Goal: Task Accomplishment & Management: Use online tool/utility

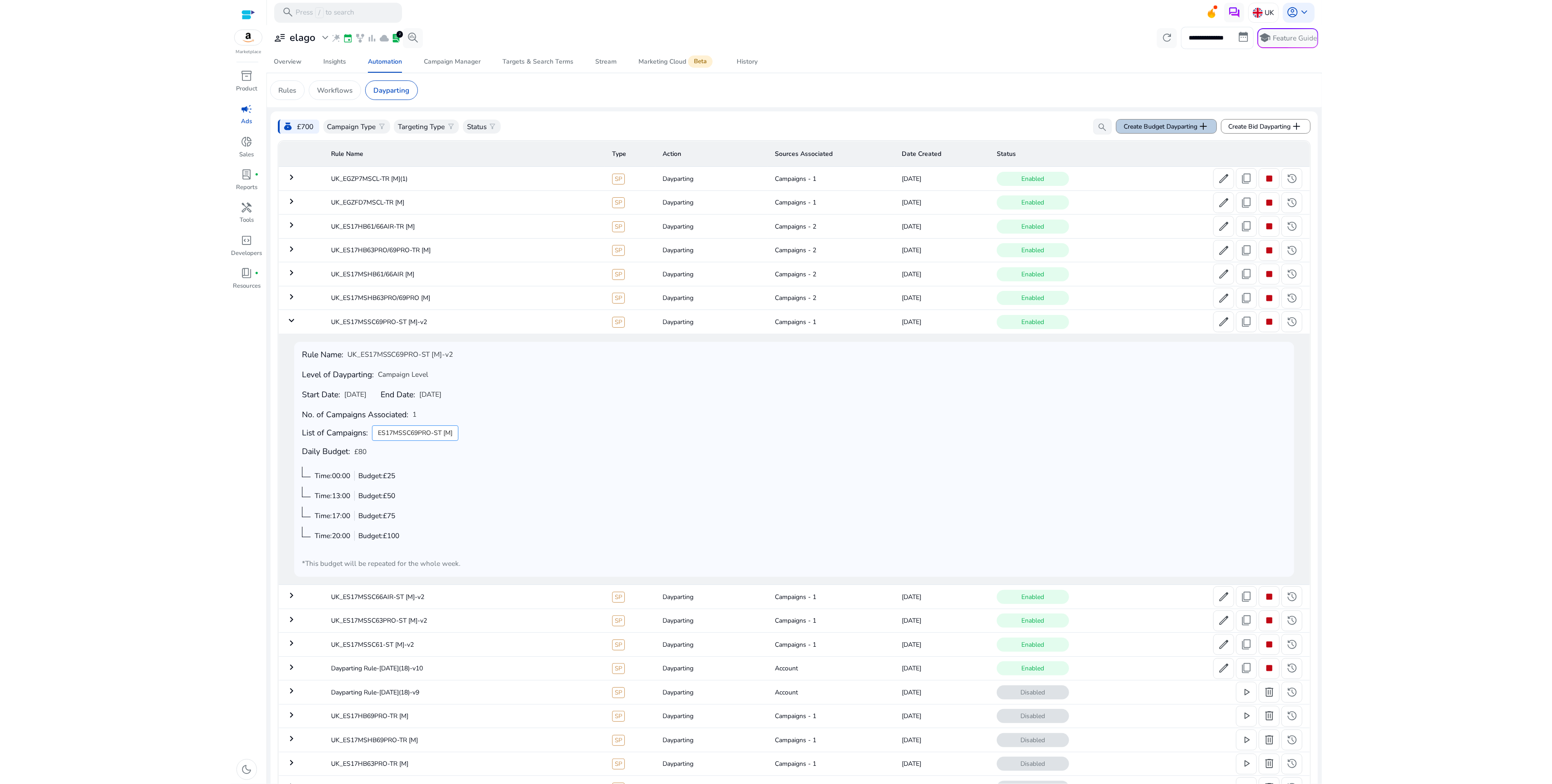
click at [1160, 125] on span "Create Budget Dayparting add" at bounding box center [1167, 126] width 86 height 12
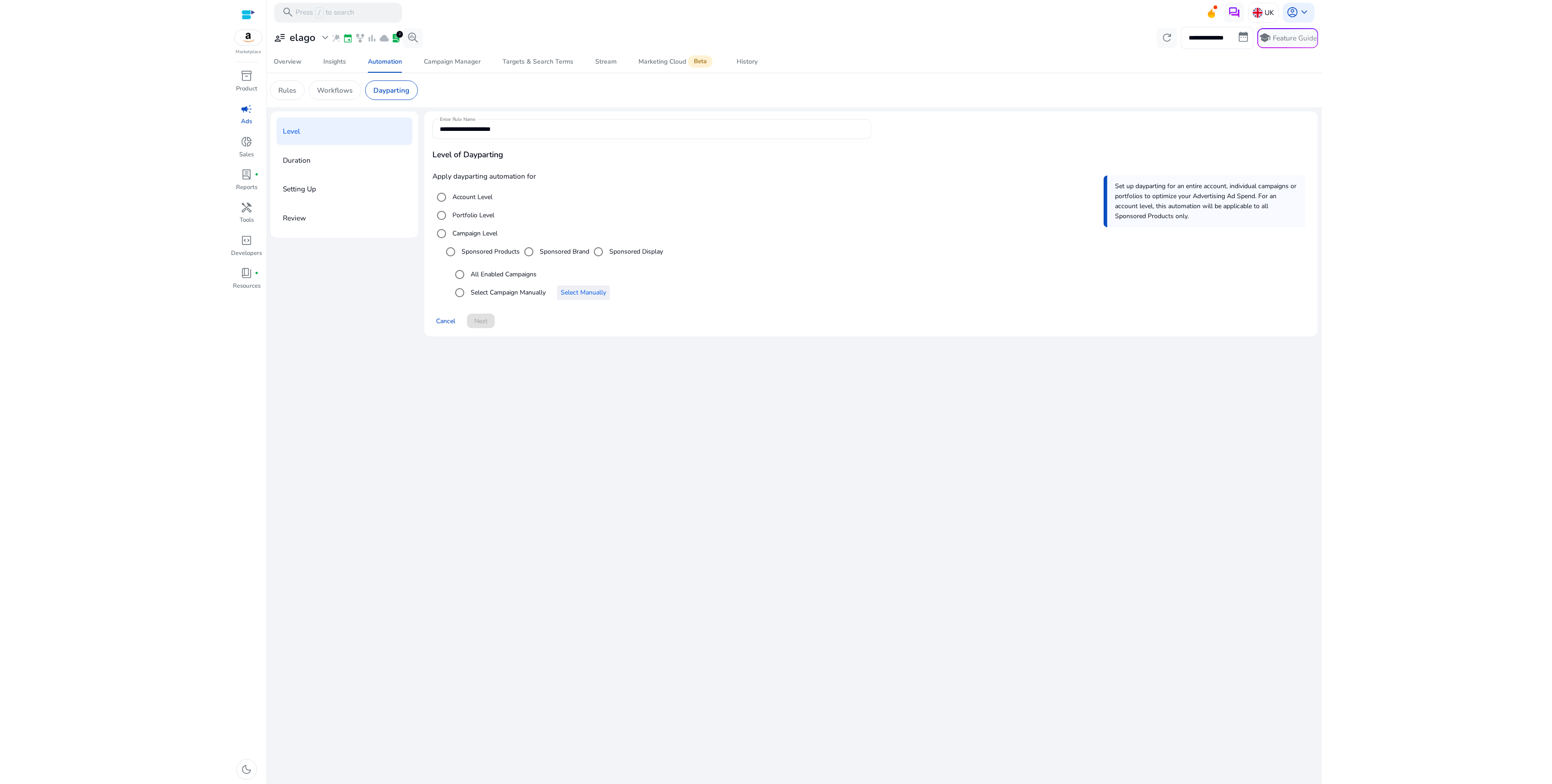
click at [579, 293] on span "Select Manually" at bounding box center [583, 292] width 46 height 10
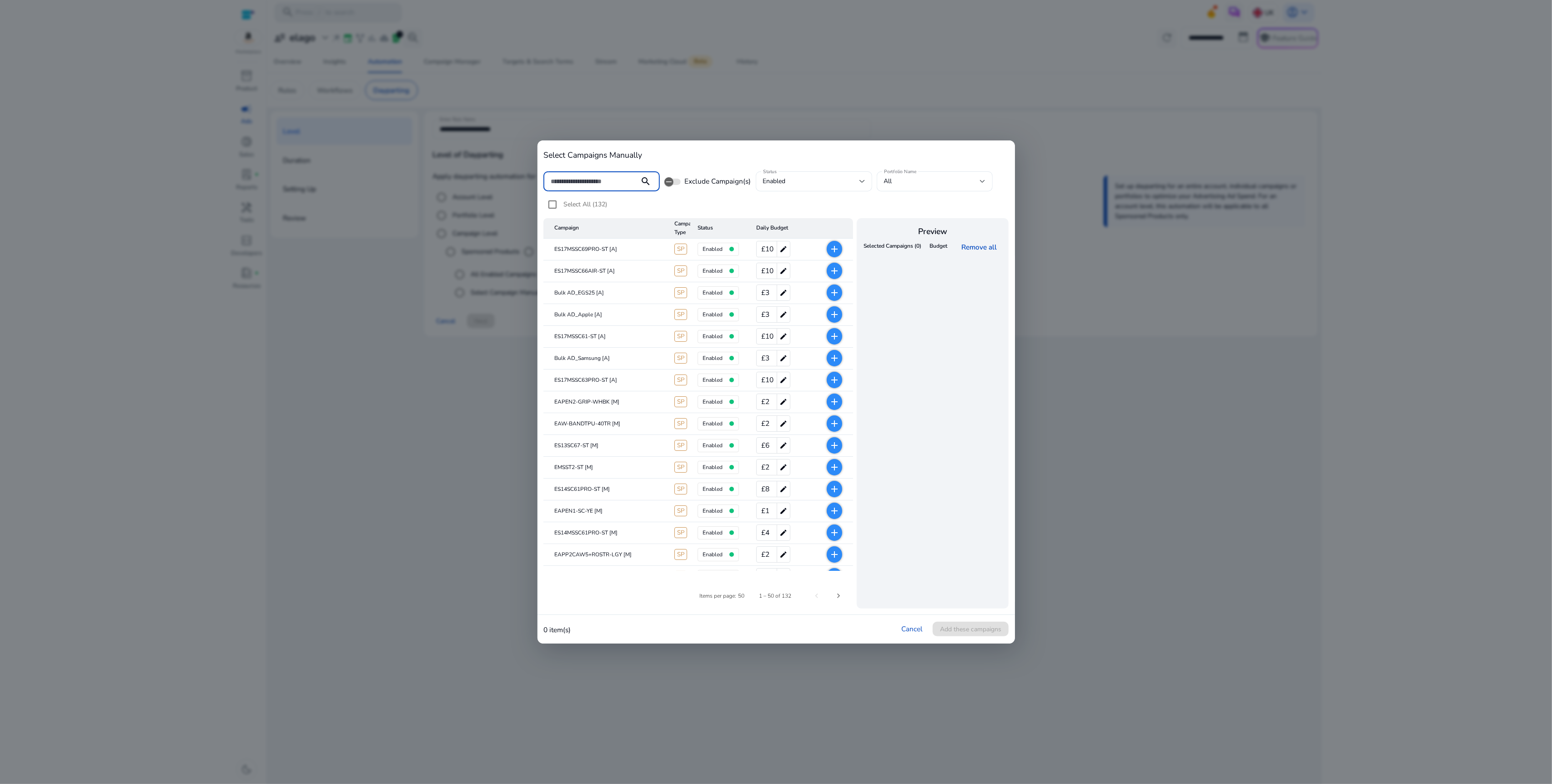
type input "*"
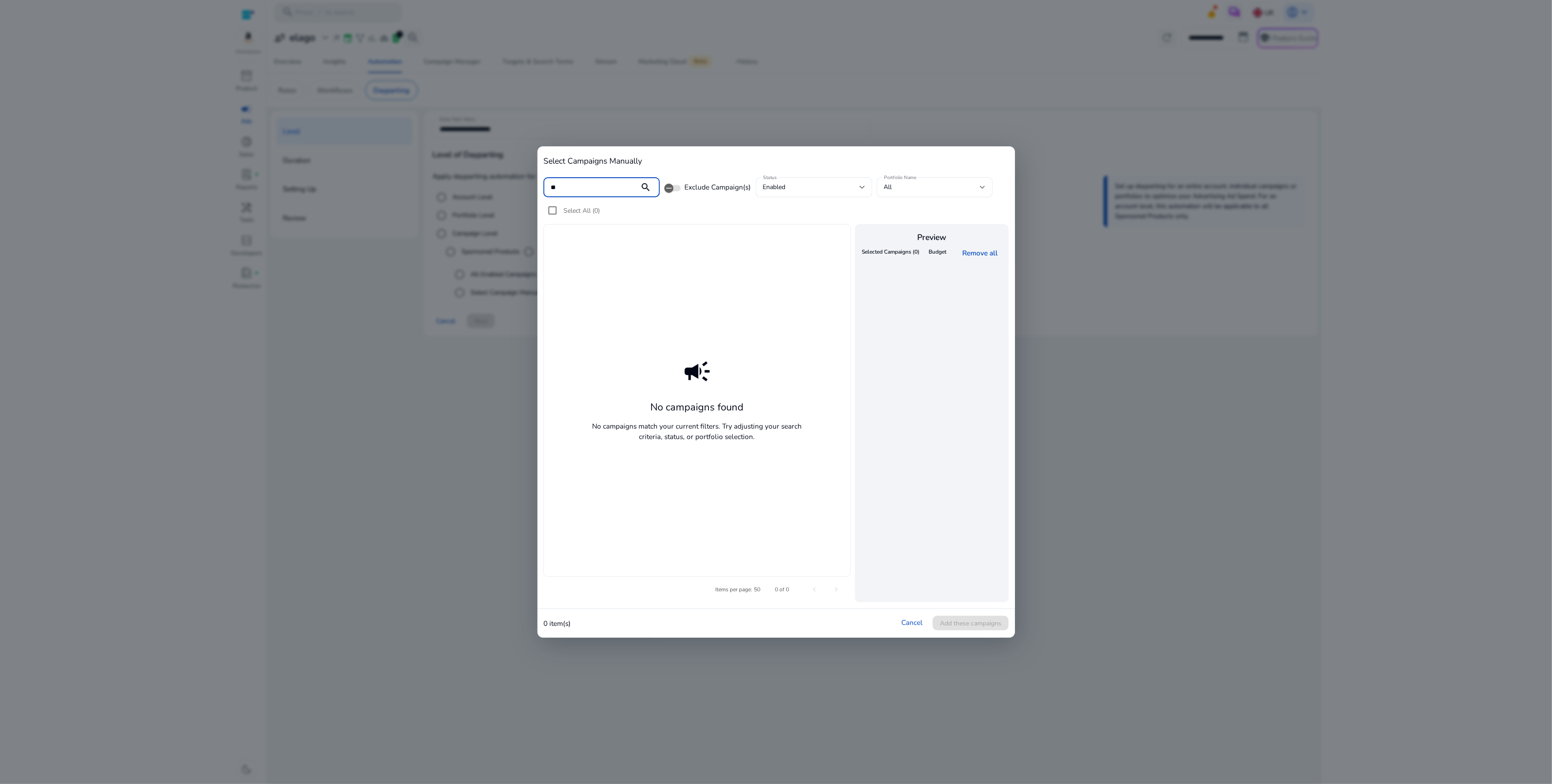
type input "*"
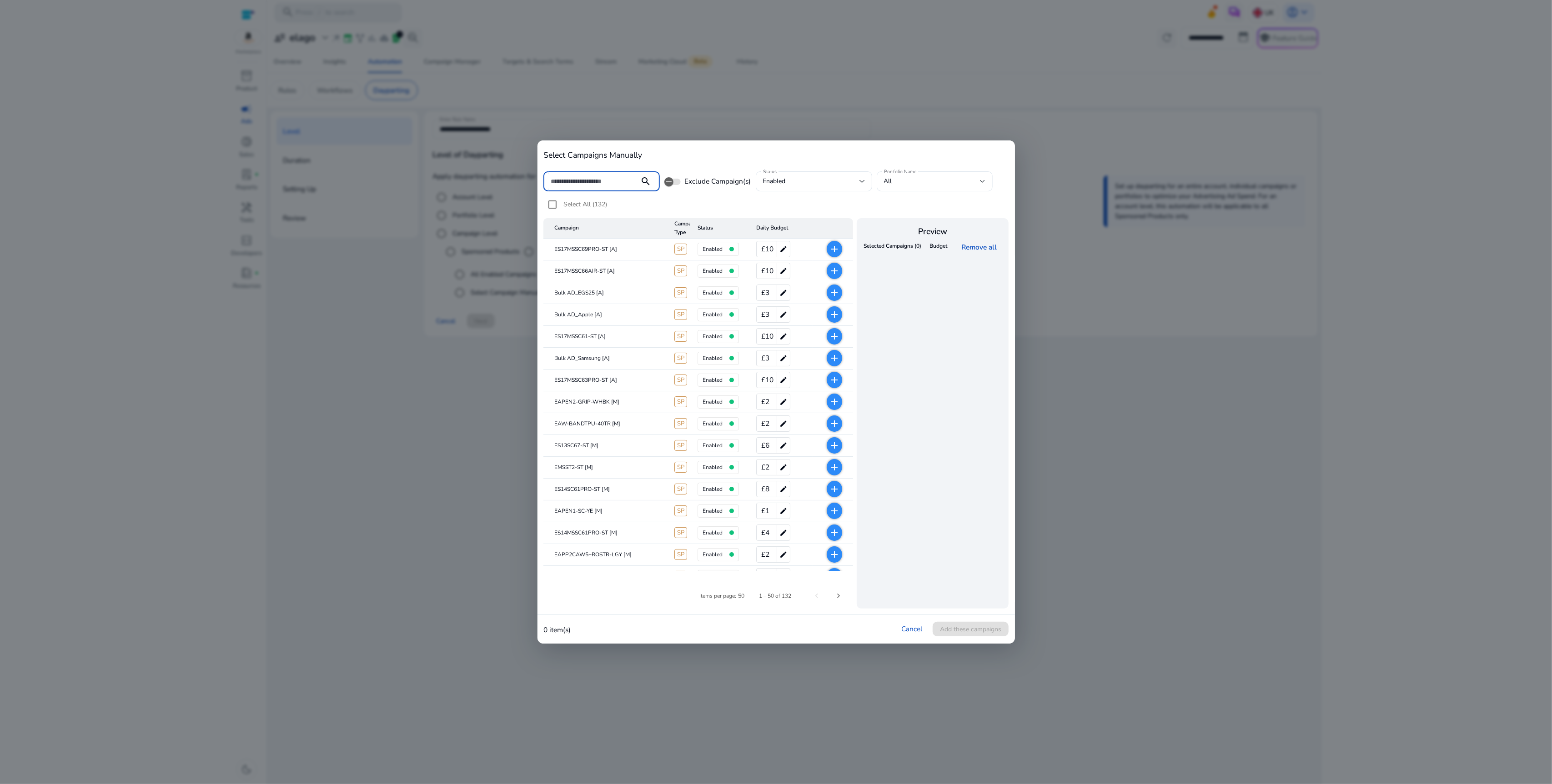
click at [885, 80] on div at bounding box center [776, 392] width 1552 height 784
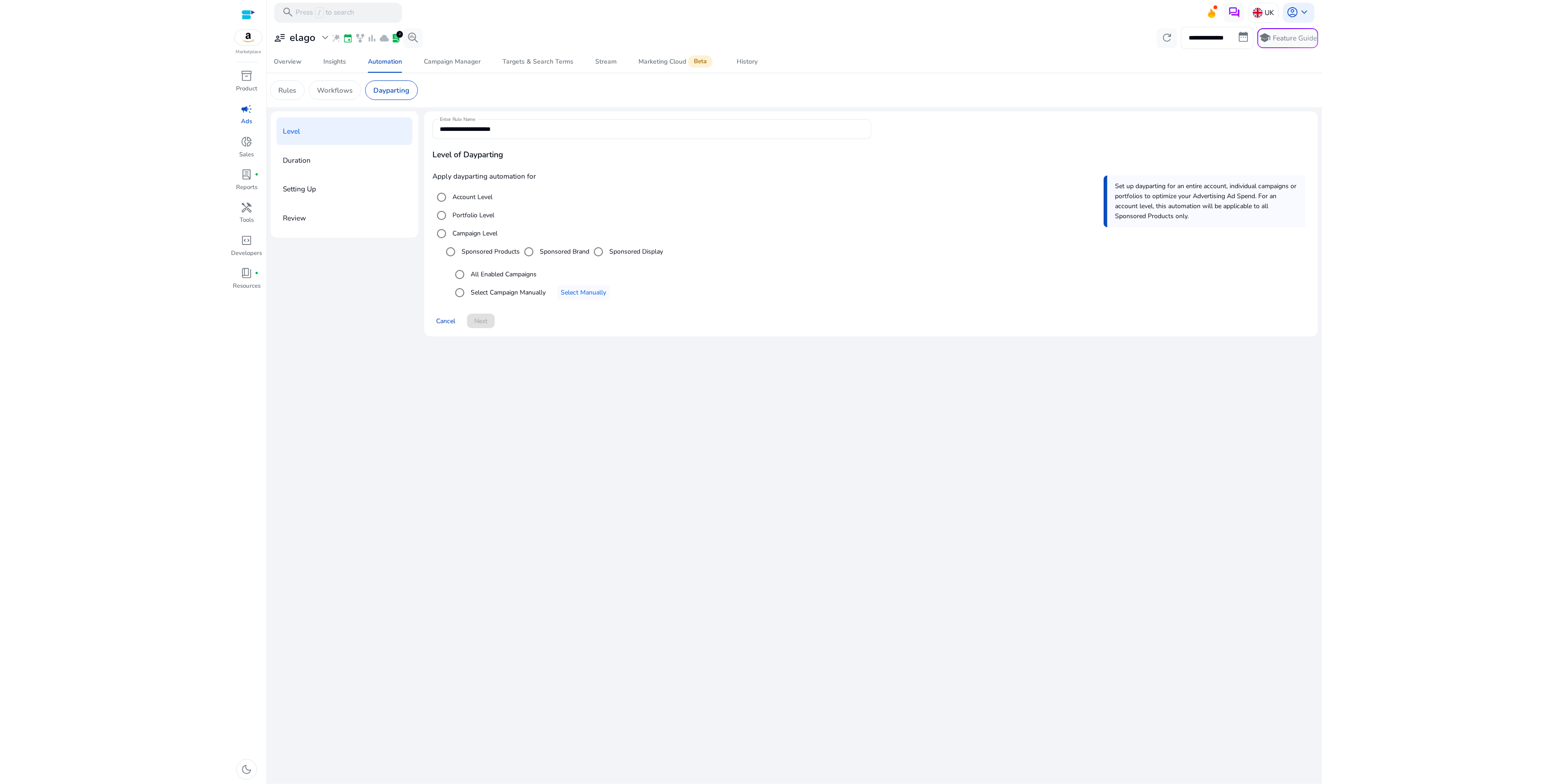
click at [568, 250] on label "Sponsored Brand" at bounding box center [564, 251] width 52 height 10
click at [577, 294] on span "Select Manually" at bounding box center [583, 292] width 46 height 10
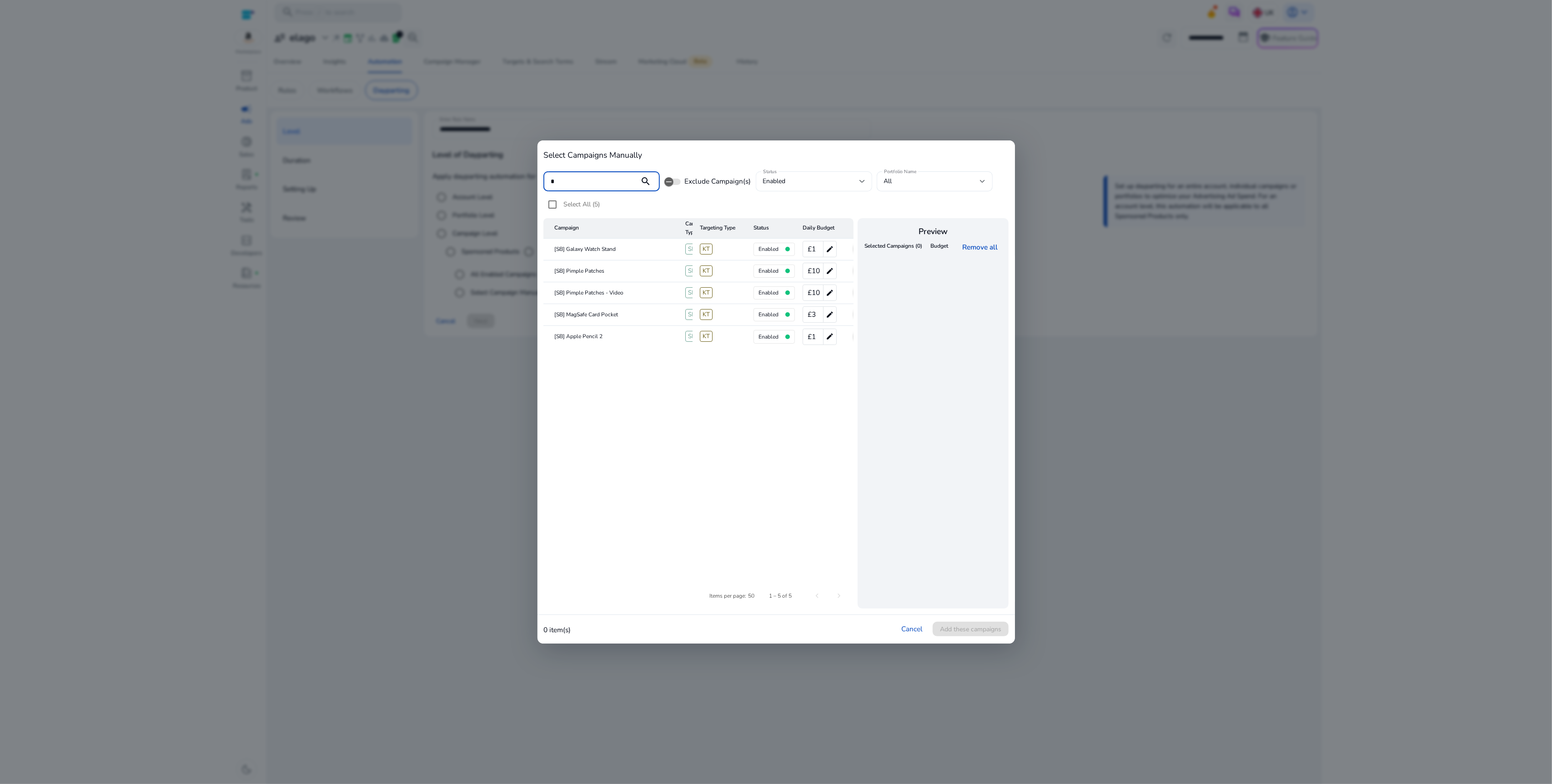
click at [836, 186] on div "enabled" at bounding box center [811, 180] width 96 height 10
click at [809, 199] on mat-option "all" at bounding box center [813, 205] width 116 height 21
click at [569, 179] on input "*" at bounding box center [591, 180] width 82 height 10
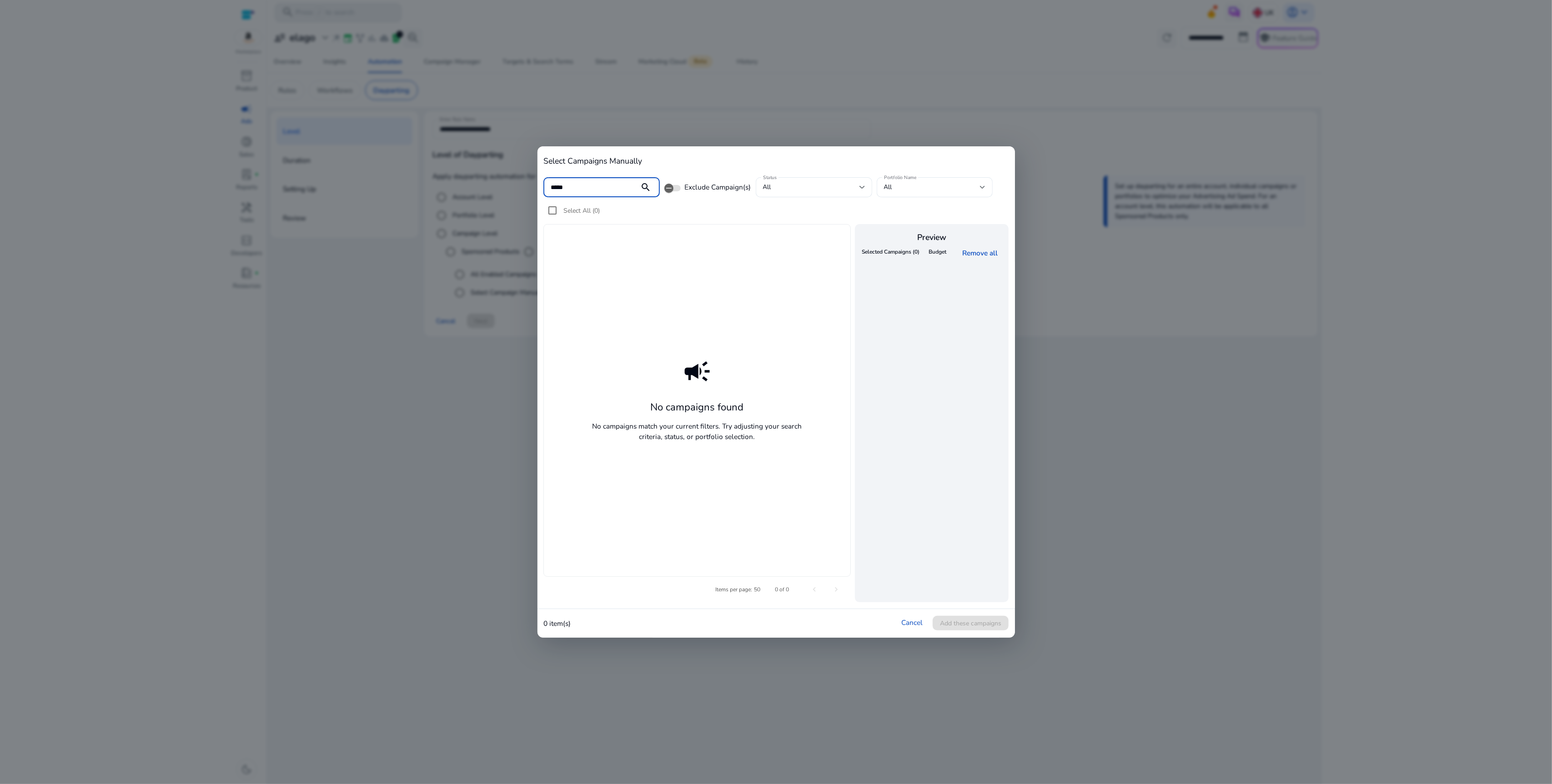
type input "*****"
click at [671, 188] on icon "button" at bounding box center [669, 188] width 5 height 1
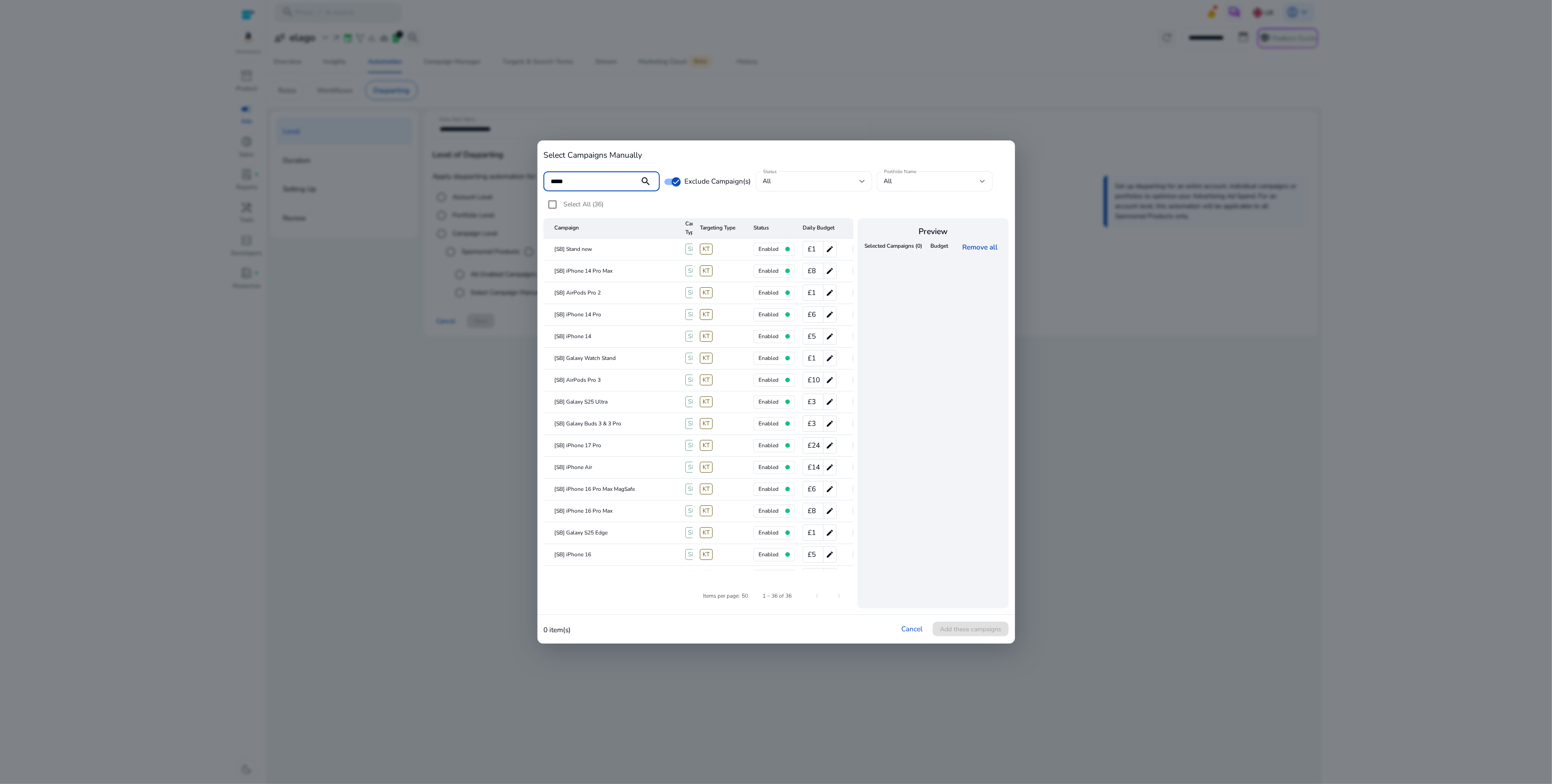
click at [609, 183] on input "*****" at bounding box center [591, 180] width 82 height 10
click at [667, 180] on span "button" at bounding box center [676, 181] width 18 height 18
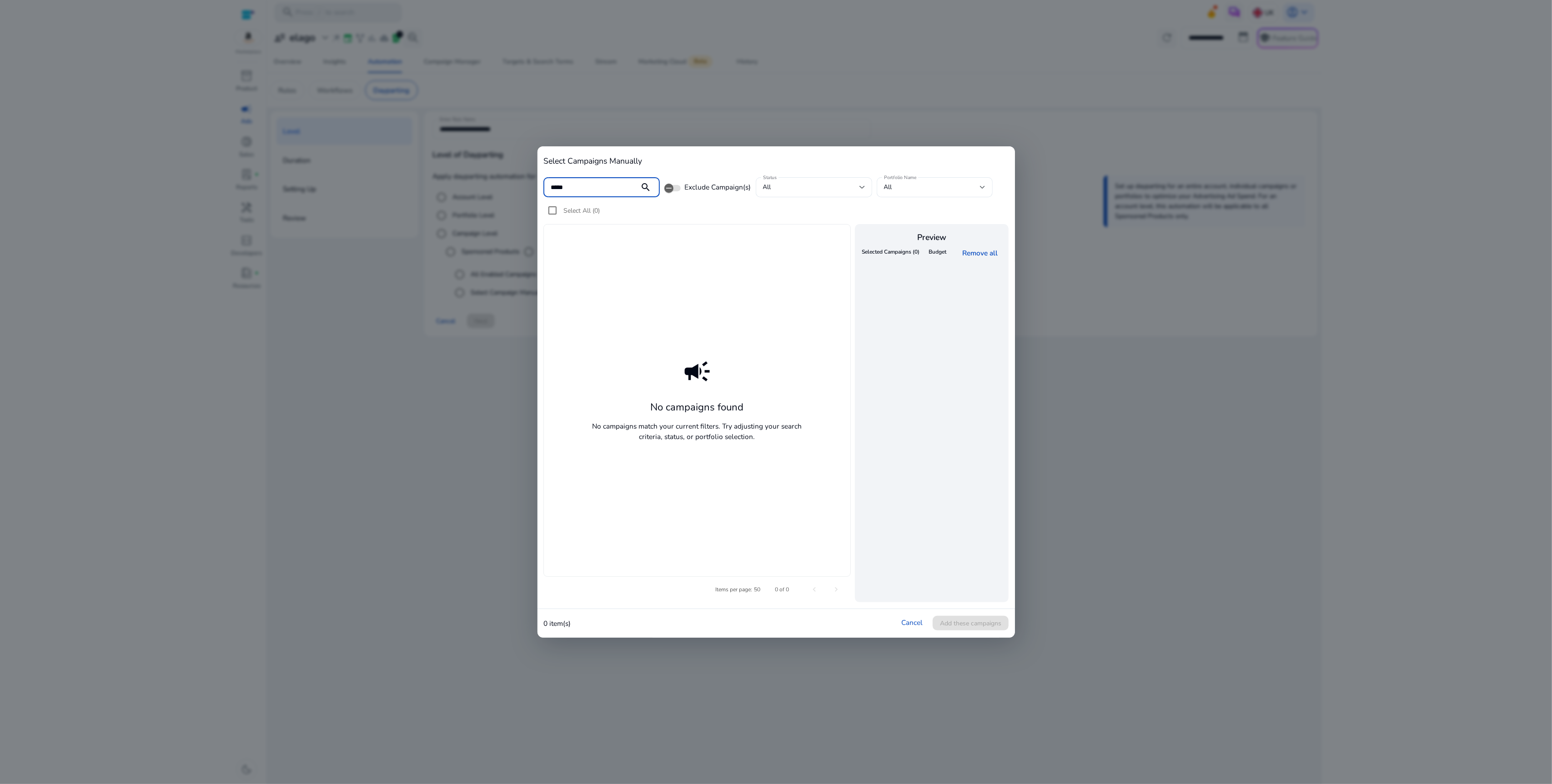
click at [601, 190] on input "*****" at bounding box center [591, 187] width 82 height 10
click at [1103, 290] on div at bounding box center [776, 392] width 1552 height 784
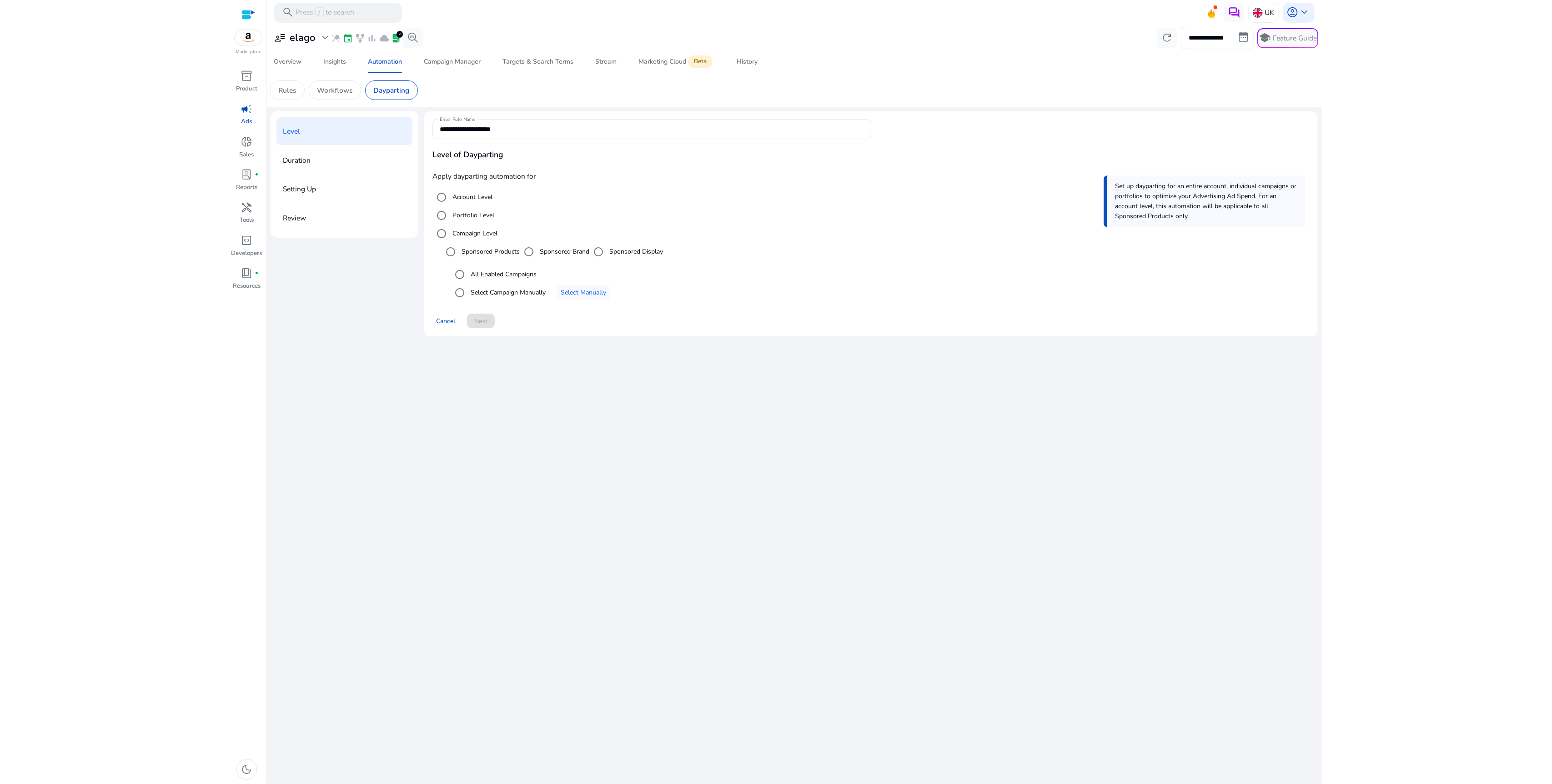
click at [650, 378] on div "**********" at bounding box center [794, 405] width 1047 height 759
click at [584, 282] on span "Select an option" at bounding box center [583, 293] width 53 height 21
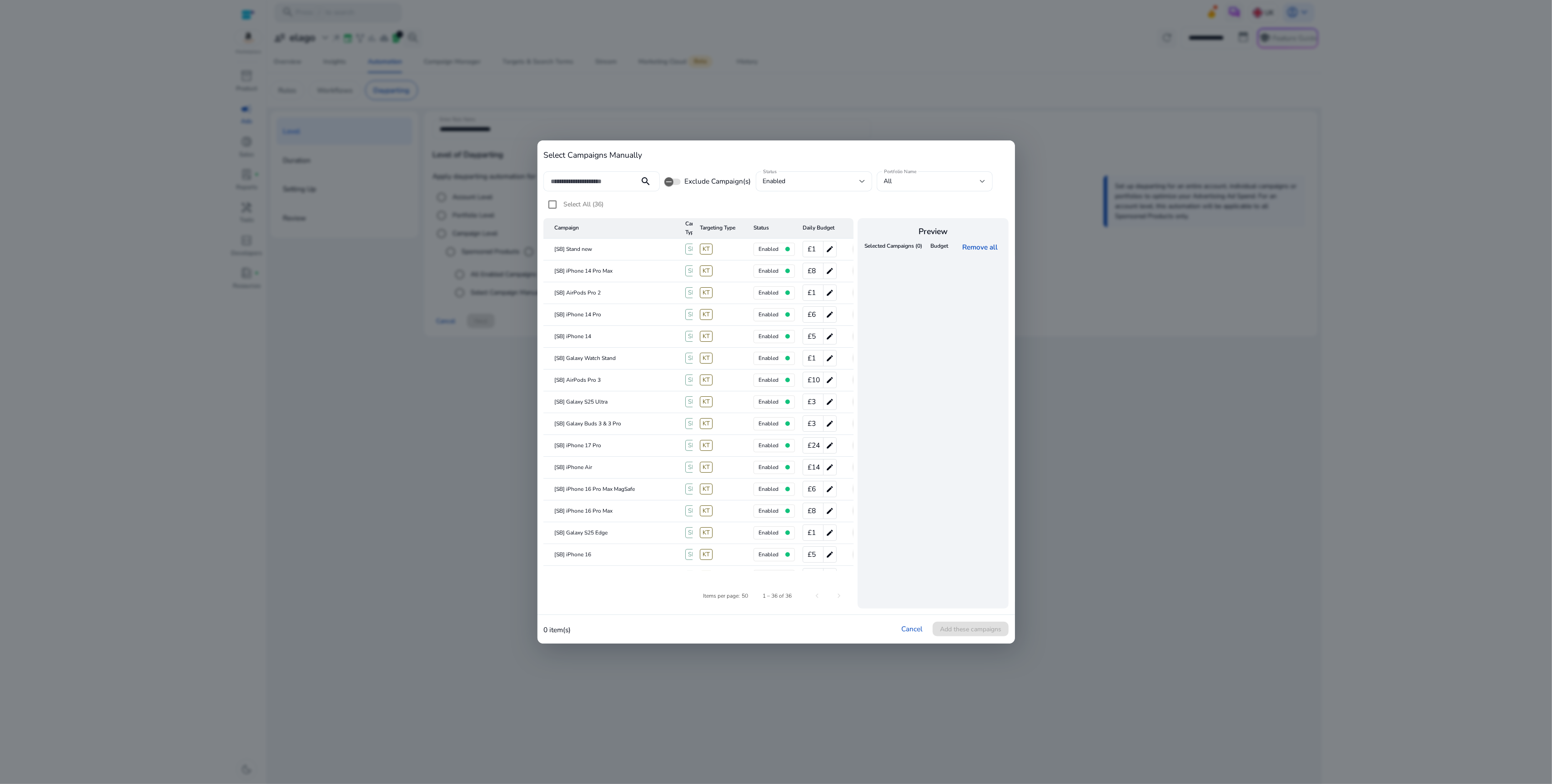
click at [600, 174] on div at bounding box center [591, 181] width 82 height 20
click at [600, 184] on input at bounding box center [591, 180] width 82 height 10
click at [819, 190] on div "enabled" at bounding box center [814, 181] width 102 height 20
click at [803, 200] on mat-option "all" at bounding box center [813, 205] width 116 height 21
click at [809, 180] on div "all" at bounding box center [811, 180] width 96 height 10
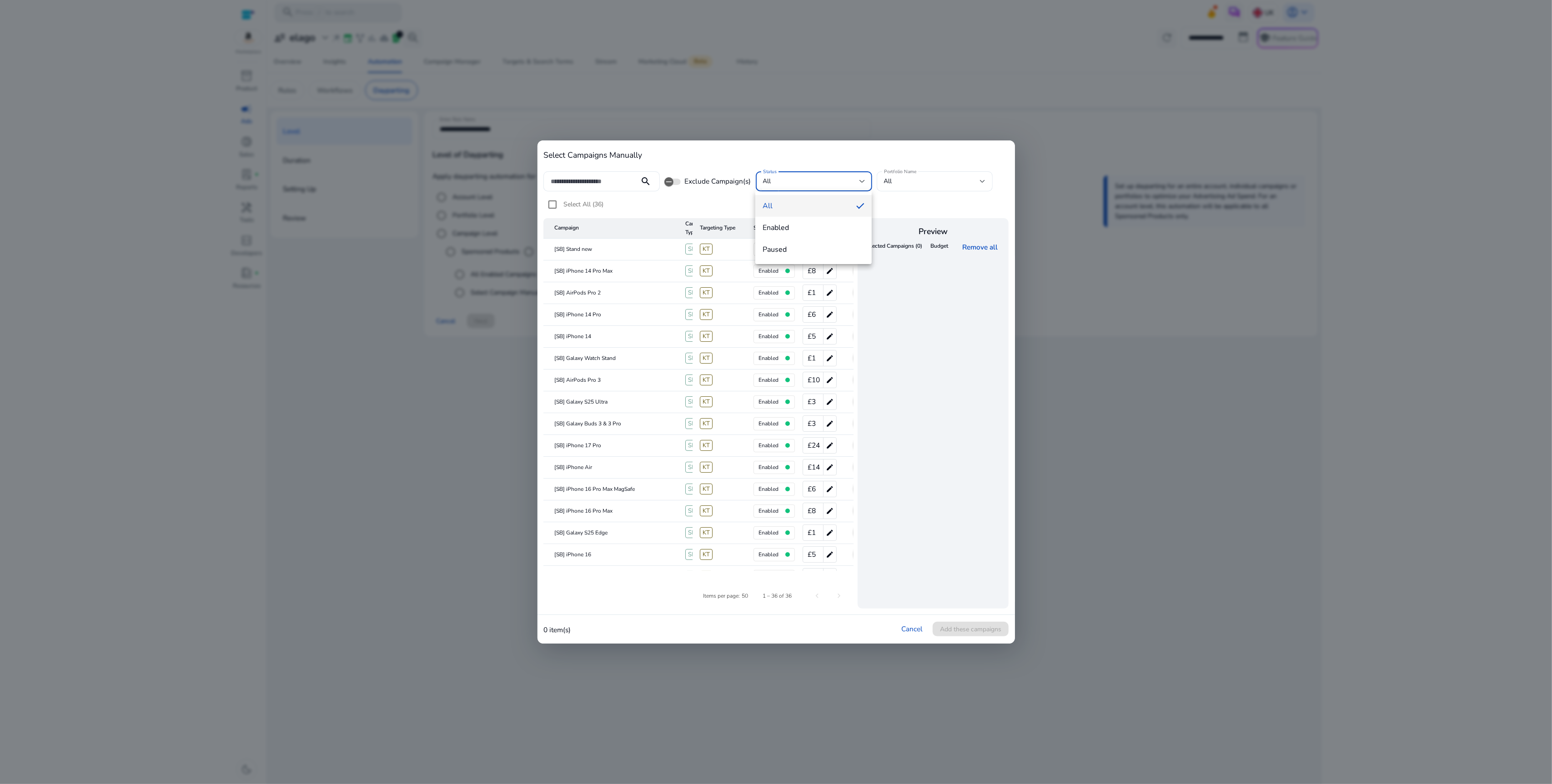
click at [809, 180] on div at bounding box center [776, 392] width 1552 height 784
click at [915, 281] on cdk-virtual-scroll-viewport "Selected Campaigns (0) Budget Remove all" at bounding box center [933, 423] width 142 height 368
click at [617, 182] on input at bounding box center [591, 180] width 82 height 10
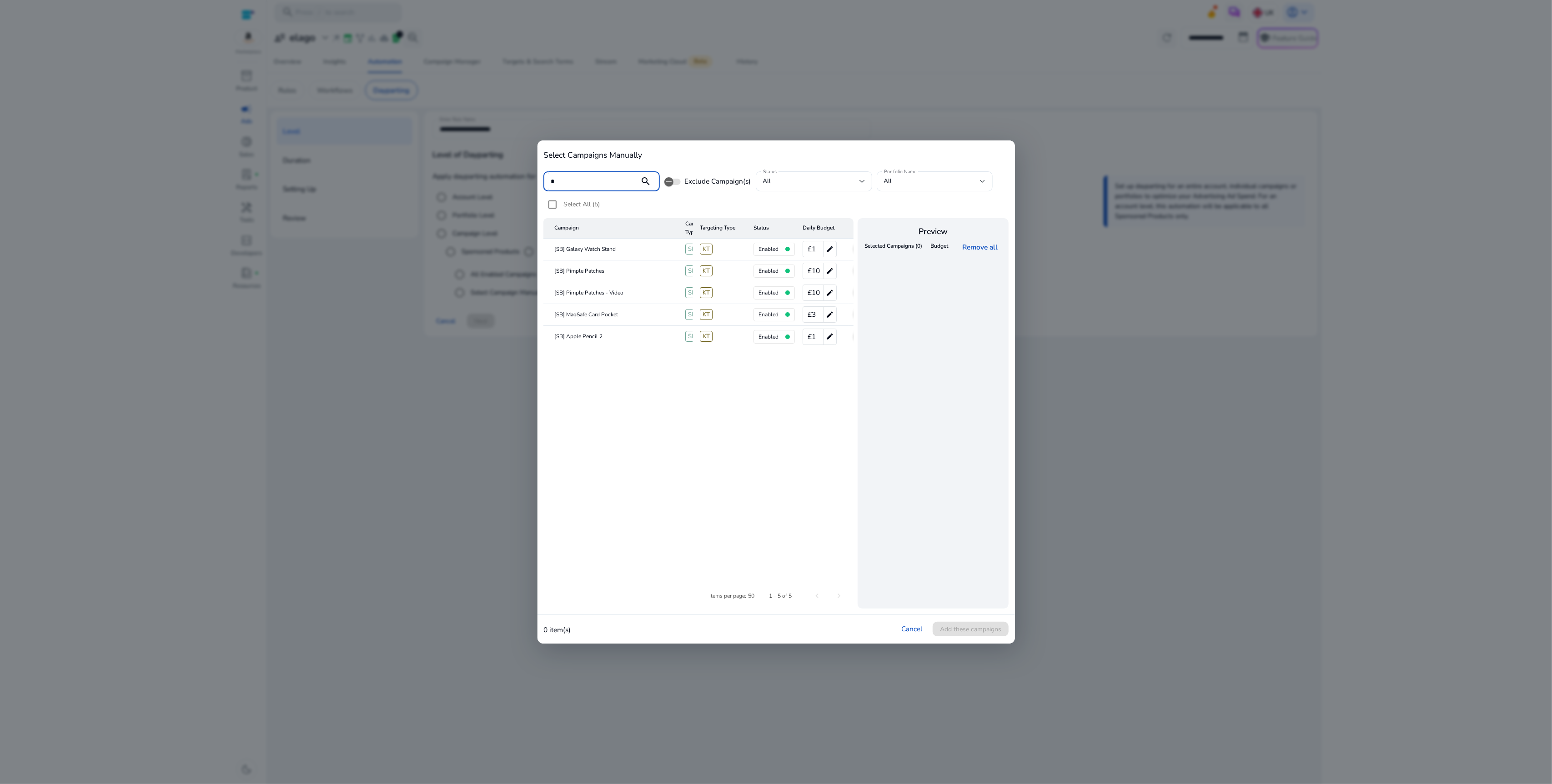
type input "*"
click at [431, 210] on div at bounding box center [776, 392] width 1552 height 784
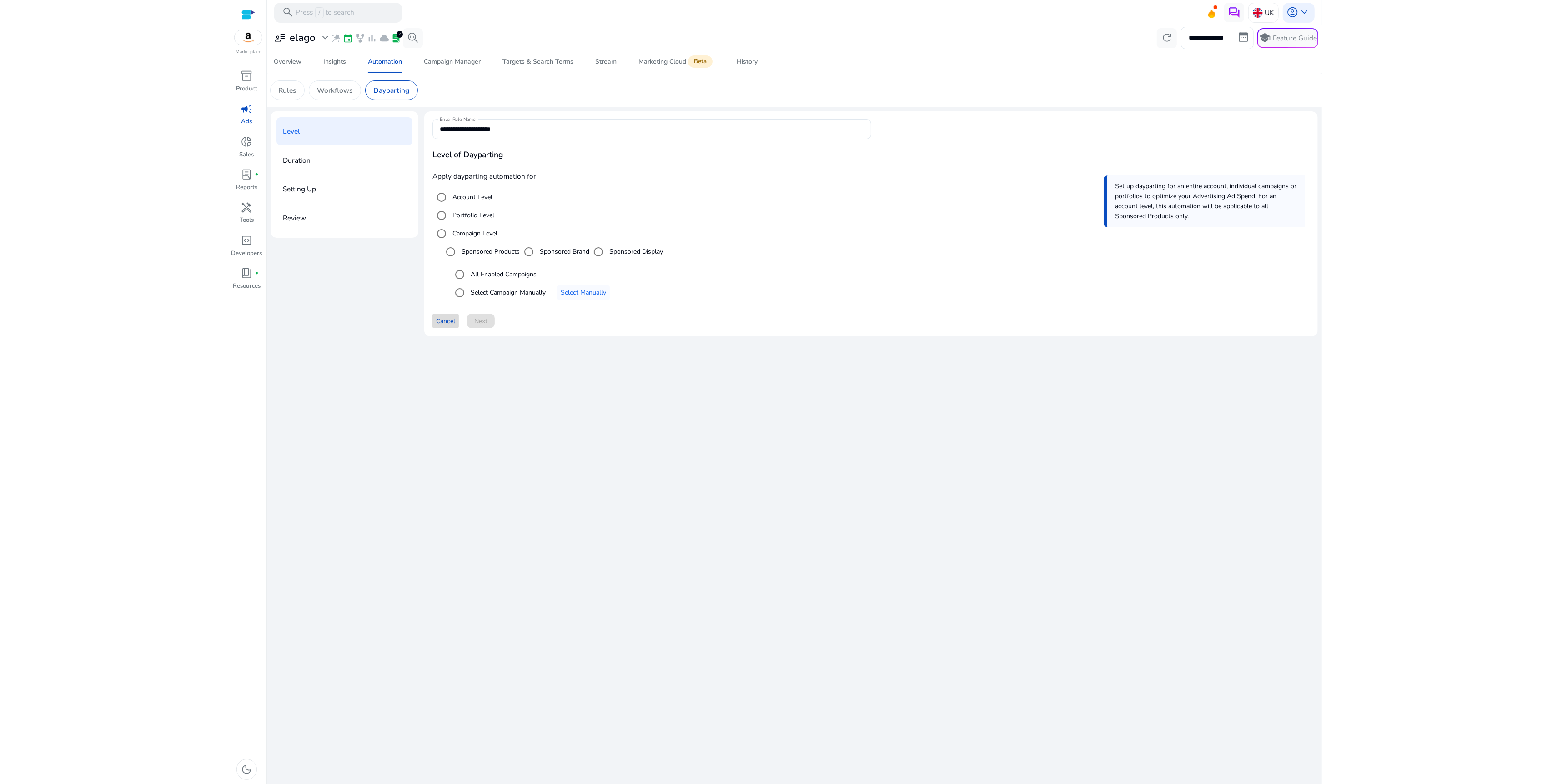
click at [450, 319] on span "Cancel" at bounding box center [445, 321] width 19 height 10
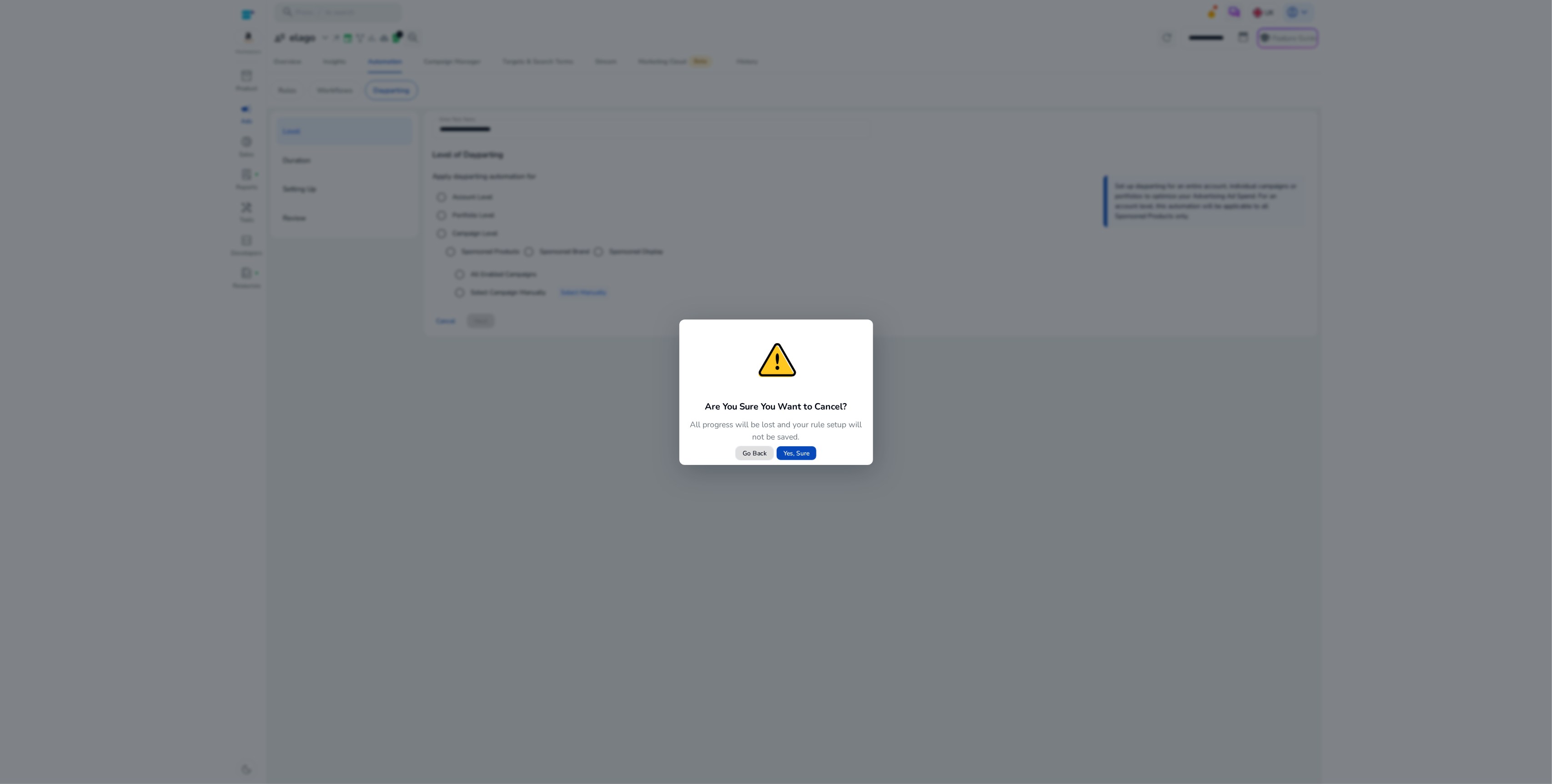
click at [795, 447] on button "Yes, Sure" at bounding box center [796, 453] width 40 height 14
